Goal: Task Accomplishment & Management: Manage account settings

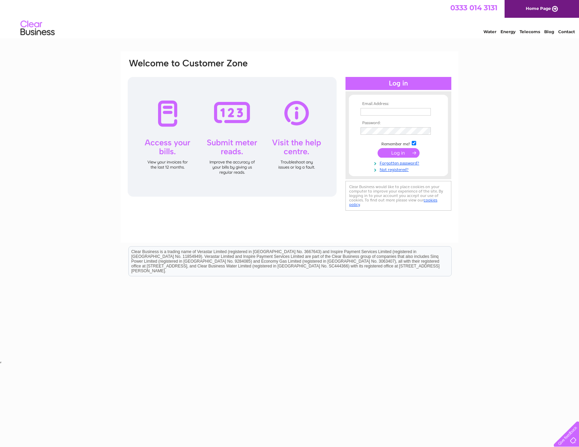
type input "mhm.accountspayable@mearsgroup.co.uk"
click at [399, 155] on input "submit" at bounding box center [399, 153] width 42 height 10
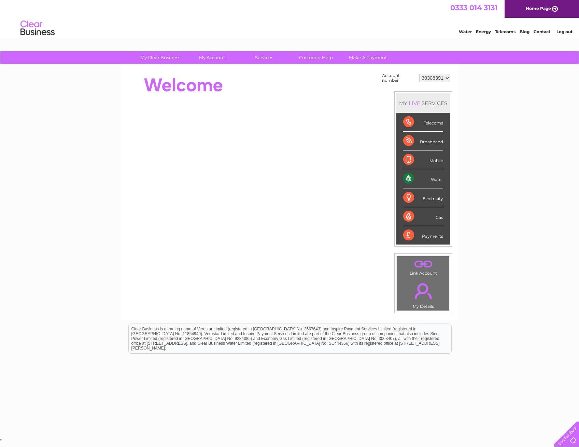
click at [434, 77] on select "30308391" at bounding box center [435, 78] width 31 height 8
click at [420, 74] on select "30308391" at bounding box center [435, 78] width 31 height 8
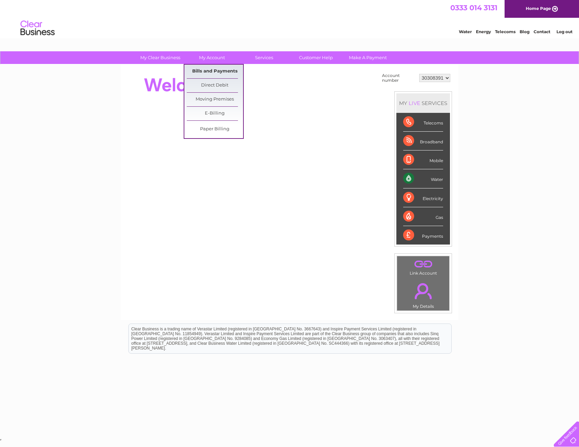
click at [207, 71] on link "Bills and Payments" at bounding box center [215, 72] width 56 height 14
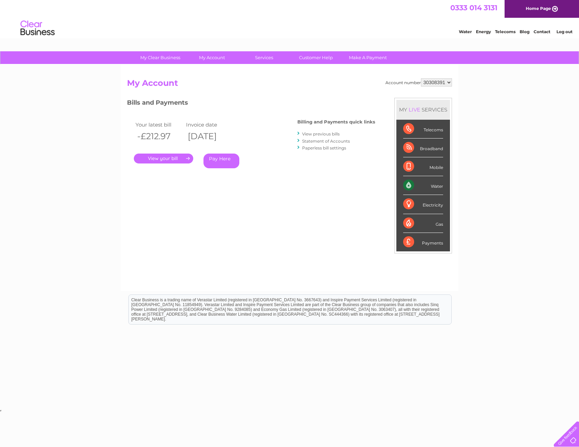
click at [167, 159] on link "." at bounding box center [163, 158] width 59 height 10
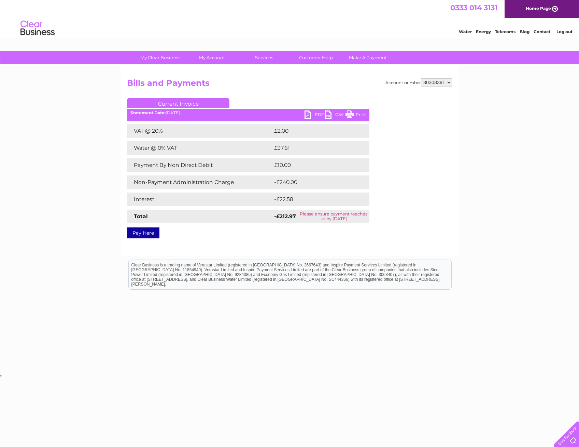
click at [350, 116] on link "Print" at bounding box center [356, 115] width 20 height 10
click at [315, 112] on link "PDF" at bounding box center [315, 115] width 20 height 10
click at [307, 115] on link "PDF" at bounding box center [315, 115] width 20 height 10
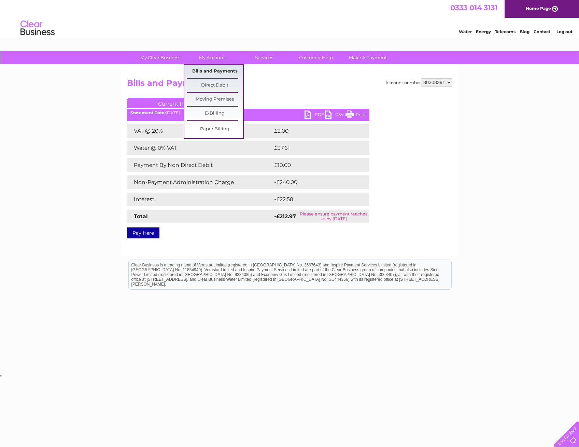
click at [217, 70] on link "Bills and Payments" at bounding box center [215, 72] width 56 height 14
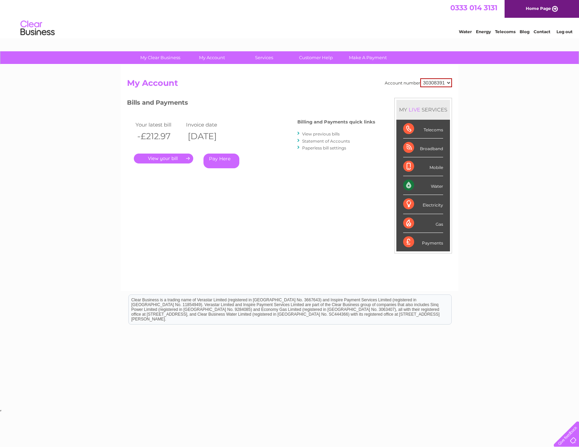
click at [425, 83] on select "30308391" at bounding box center [437, 82] width 32 height 9
click at [565, 33] on li "Log out" at bounding box center [565, 31] width 20 height 9
click at [564, 34] on link "Log out" at bounding box center [565, 31] width 16 height 5
